Goal: Find specific fact: Find specific fact

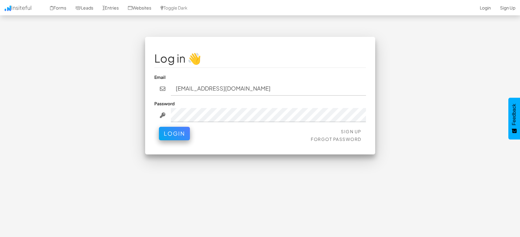
click at [180, 134] on button "Login" at bounding box center [174, 133] width 31 height 13
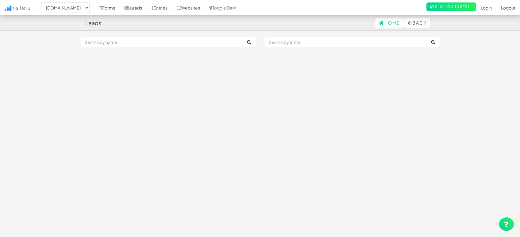
select select "1505"
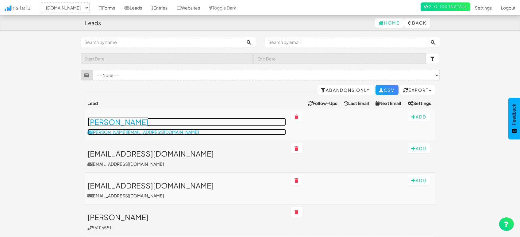
click at [119, 118] on h3 "[PERSON_NAME]" at bounding box center [187, 122] width 198 height 8
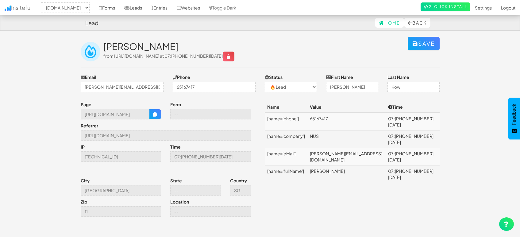
select select "1505"
select select "0"
click at [347, 148] on td "[PERSON_NAME][EMAIL_ADDRESS][DOMAIN_NAME]" at bounding box center [346, 156] width 79 height 17
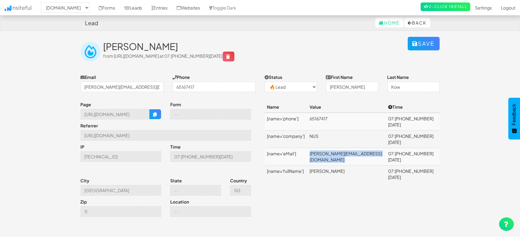
copy td "gerrie.k@nus.edu.sg"
click at [338, 117] on td "65167417" at bounding box center [346, 122] width 79 height 18
copy td "65167417"
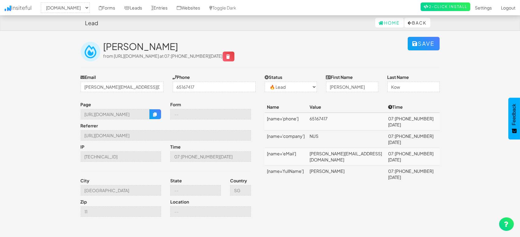
click at [346, 165] on td "Gerrie Kow" at bounding box center [346, 173] width 79 height 17
copy td "Gerrie Kow"
click at [341, 134] on td "NUS" at bounding box center [346, 138] width 79 height 17
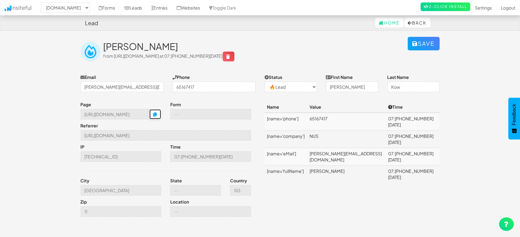
click at [157, 114] on icon "button" at bounding box center [155, 114] width 4 height 4
click at [341, 165] on td "Gerrie Kow" at bounding box center [346, 173] width 79 height 17
copy td "Gerrie Kow"
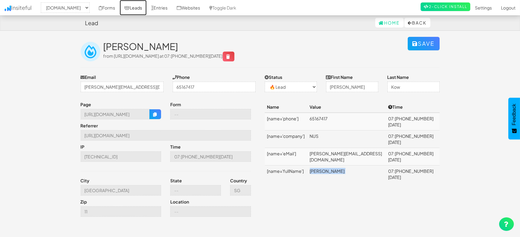
click at [133, 7] on link "Leads" at bounding box center [133, 7] width 27 height 15
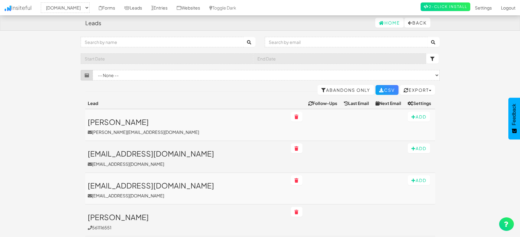
select select "1505"
click at [163, 7] on link "Entries" at bounding box center [159, 7] width 25 height 15
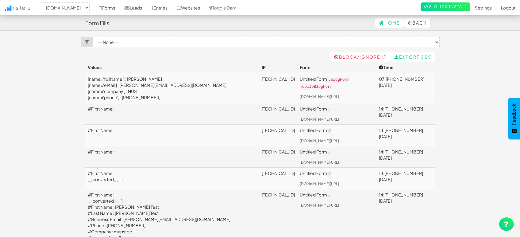
select select "1505"
